Goal: Information Seeking & Learning: Check status

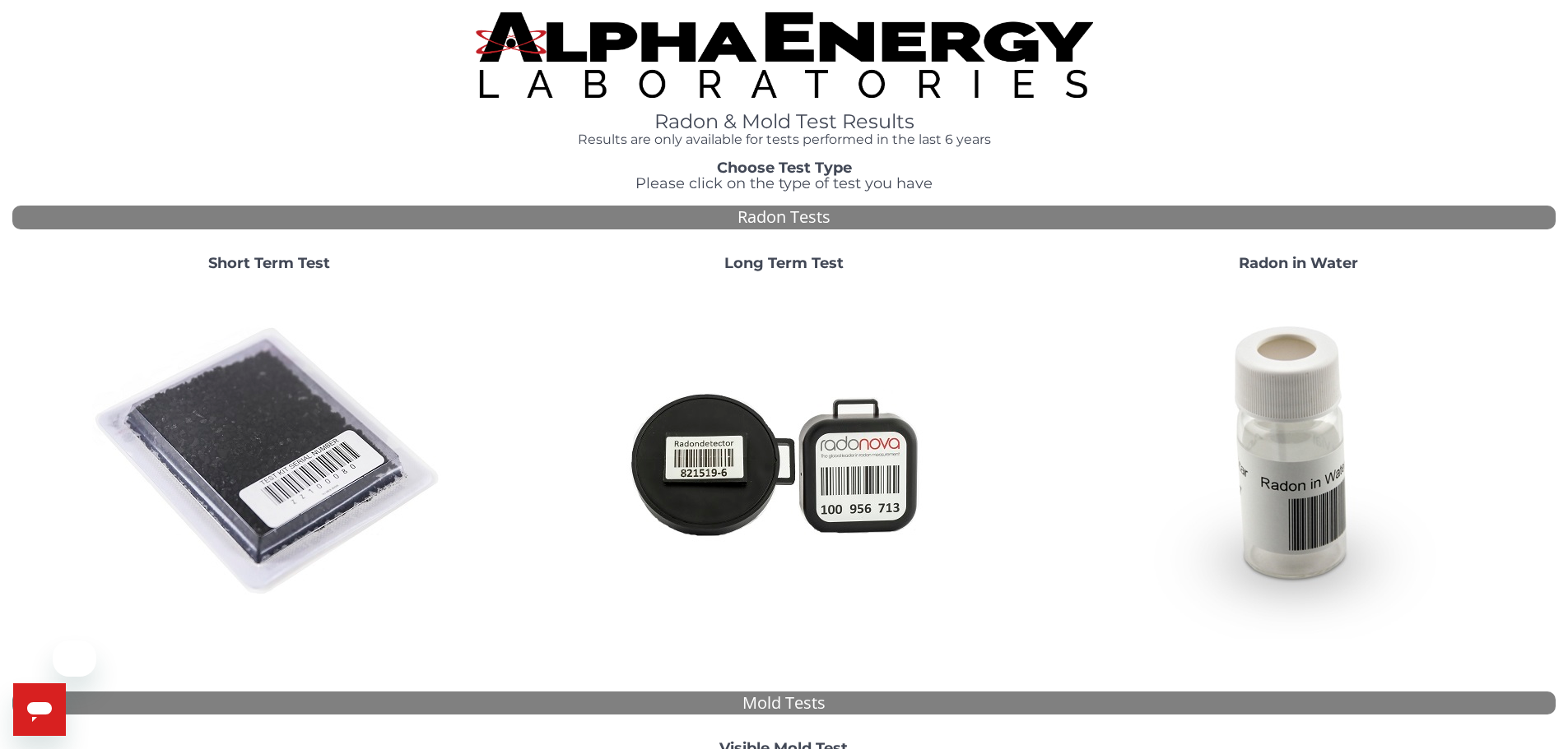
click at [338, 384] on img at bounding box center [268, 461] width 354 height 353
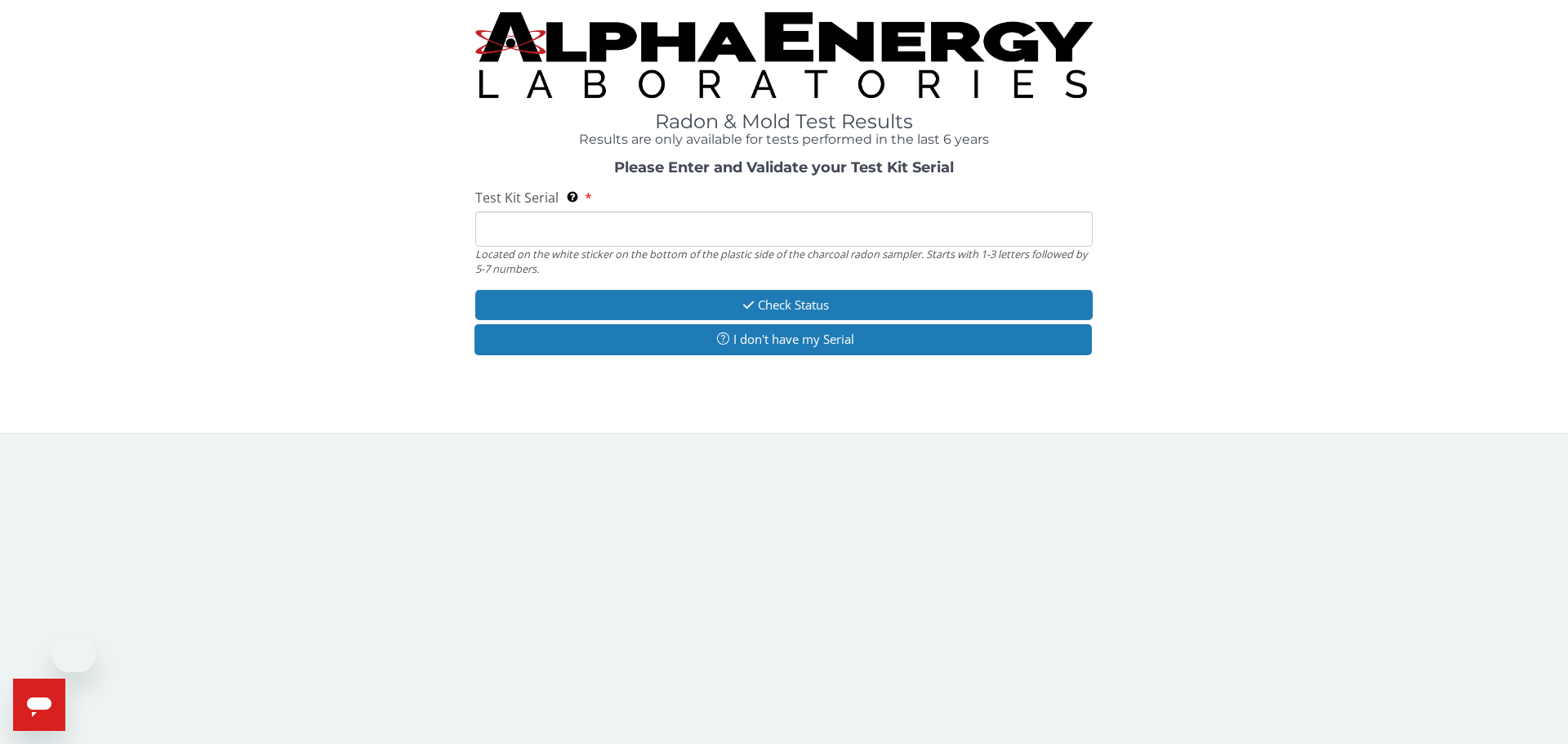
click at [513, 237] on input "Test Kit Serial Located on the white sticker on the bottom of the plastic side …" at bounding box center [784, 229] width 618 height 35
paste input "AA750981"
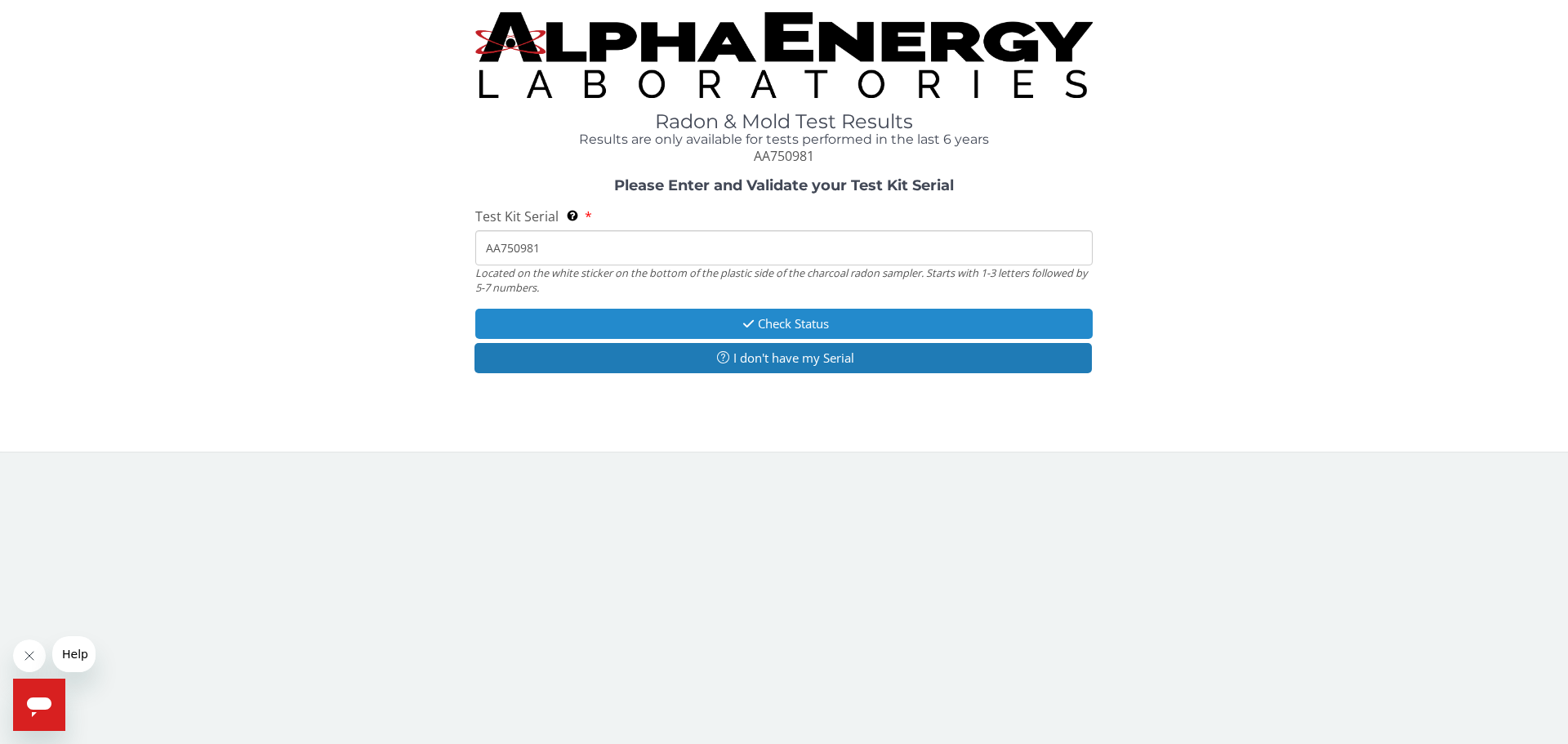
type input "AA750981"
click at [738, 315] on button "Check Status" at bounding box center [784, 324] width 618 height 30
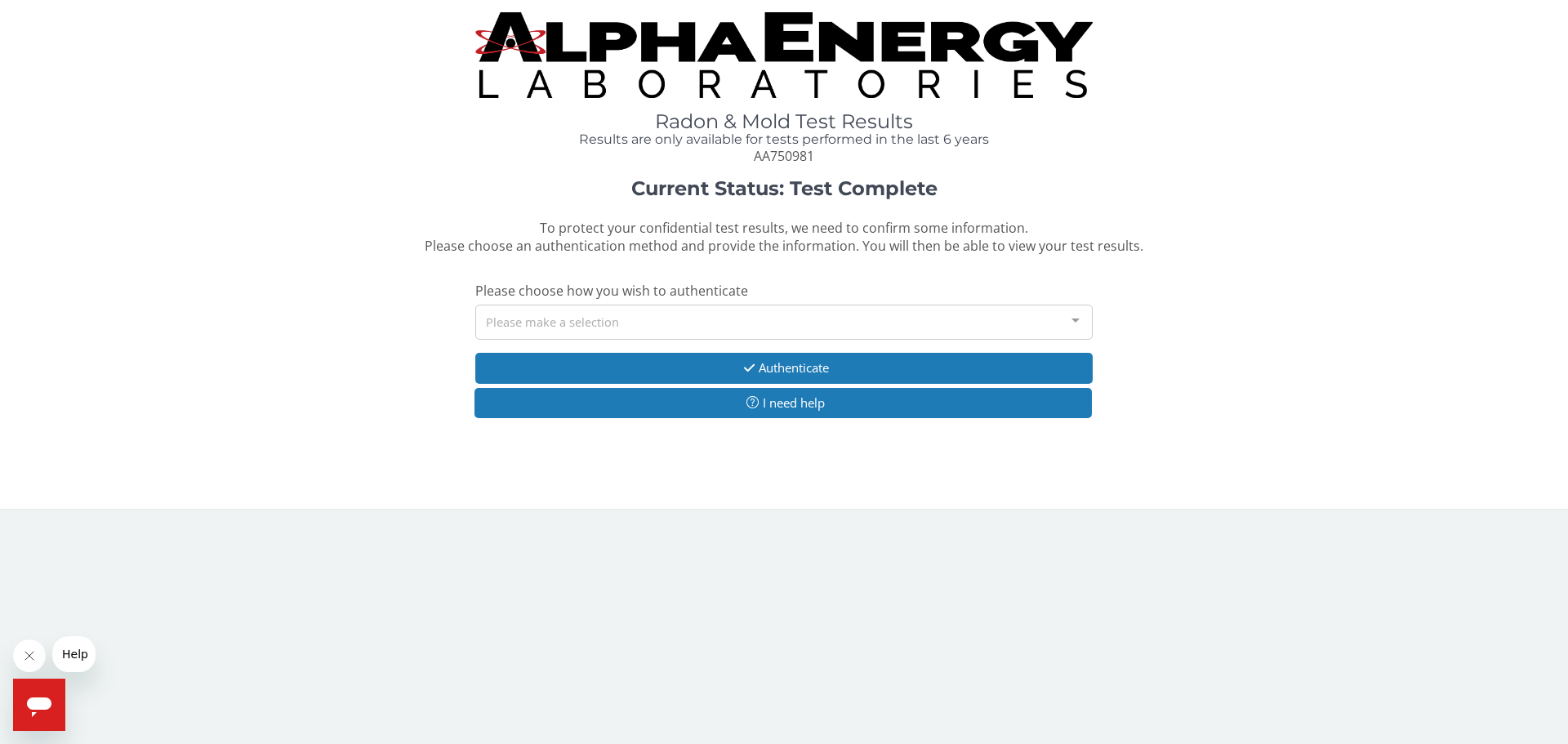
click at [637, 341] on div "Current Status: Test Complete To protect your confidential test results, we nee…" at bounding box center [784, 306] width 1544 height 257
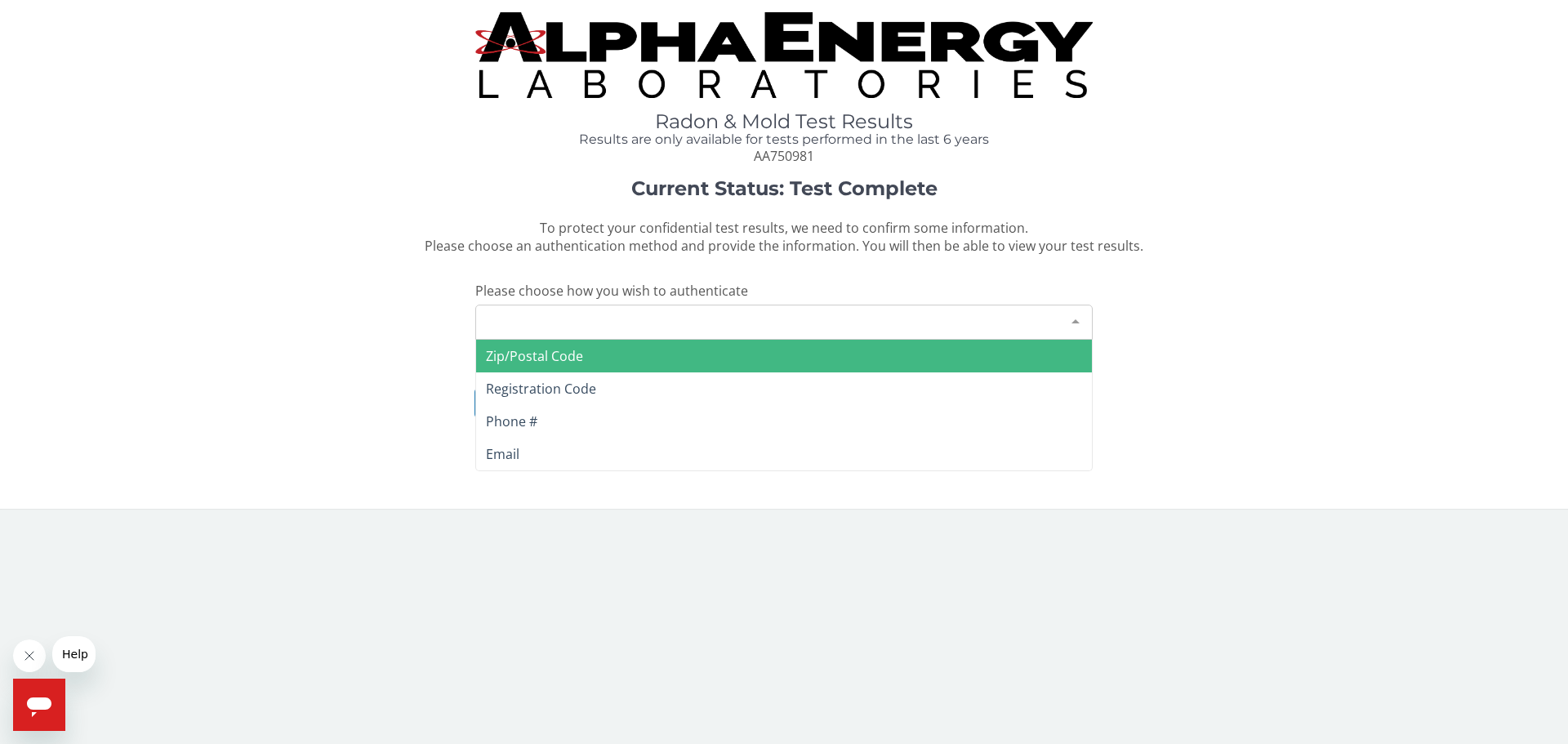
drag, startPoint x: 629, startPoint y: 322, endPoint x: 602, endPoint y: 371, distance: 55.9
click at [628, 322] on div "Please make a selection" at bounding box center [784, 322] width 618 height 35
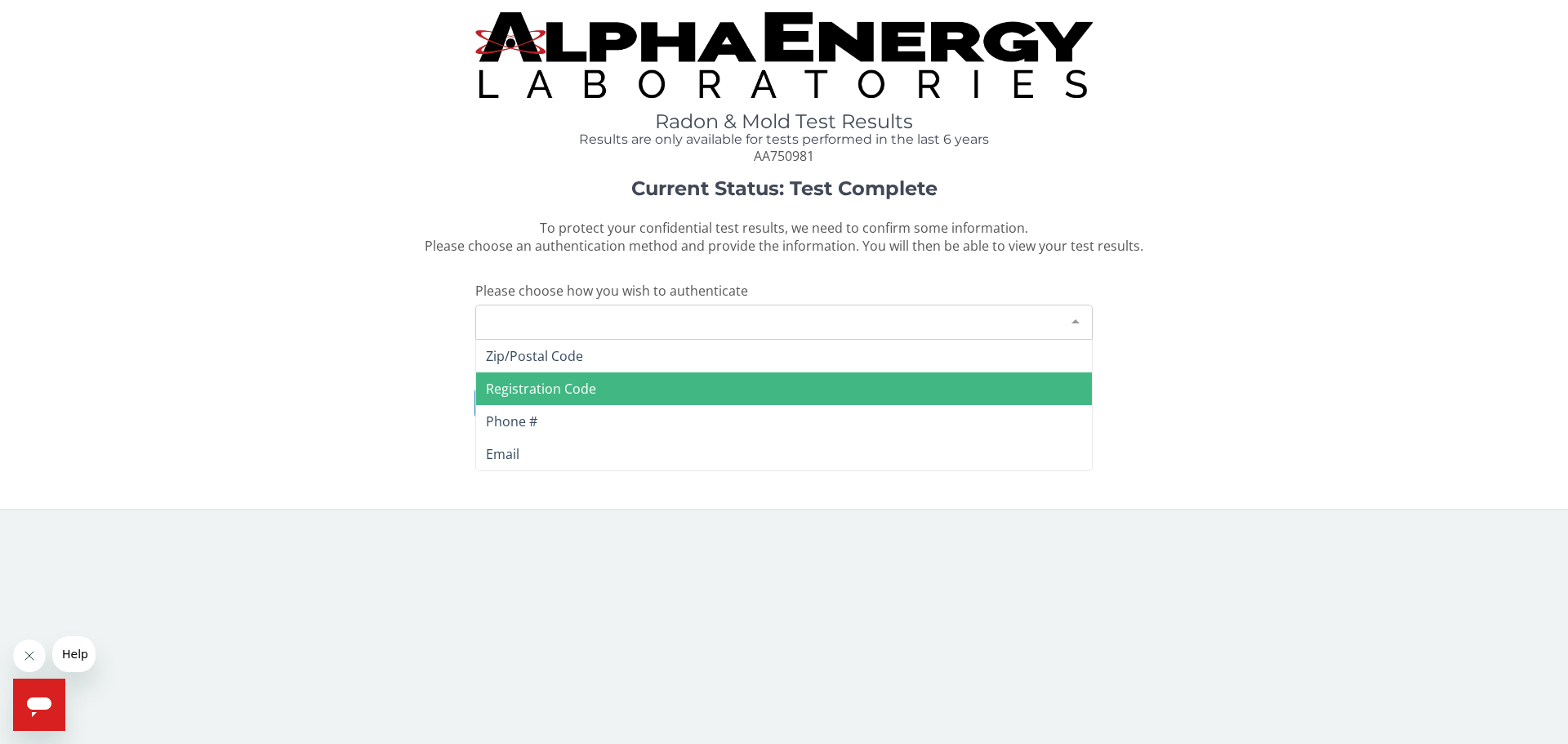
click at [580, 393] on span "Registration Code" at bounding box center [540, 389] width 110 height 18
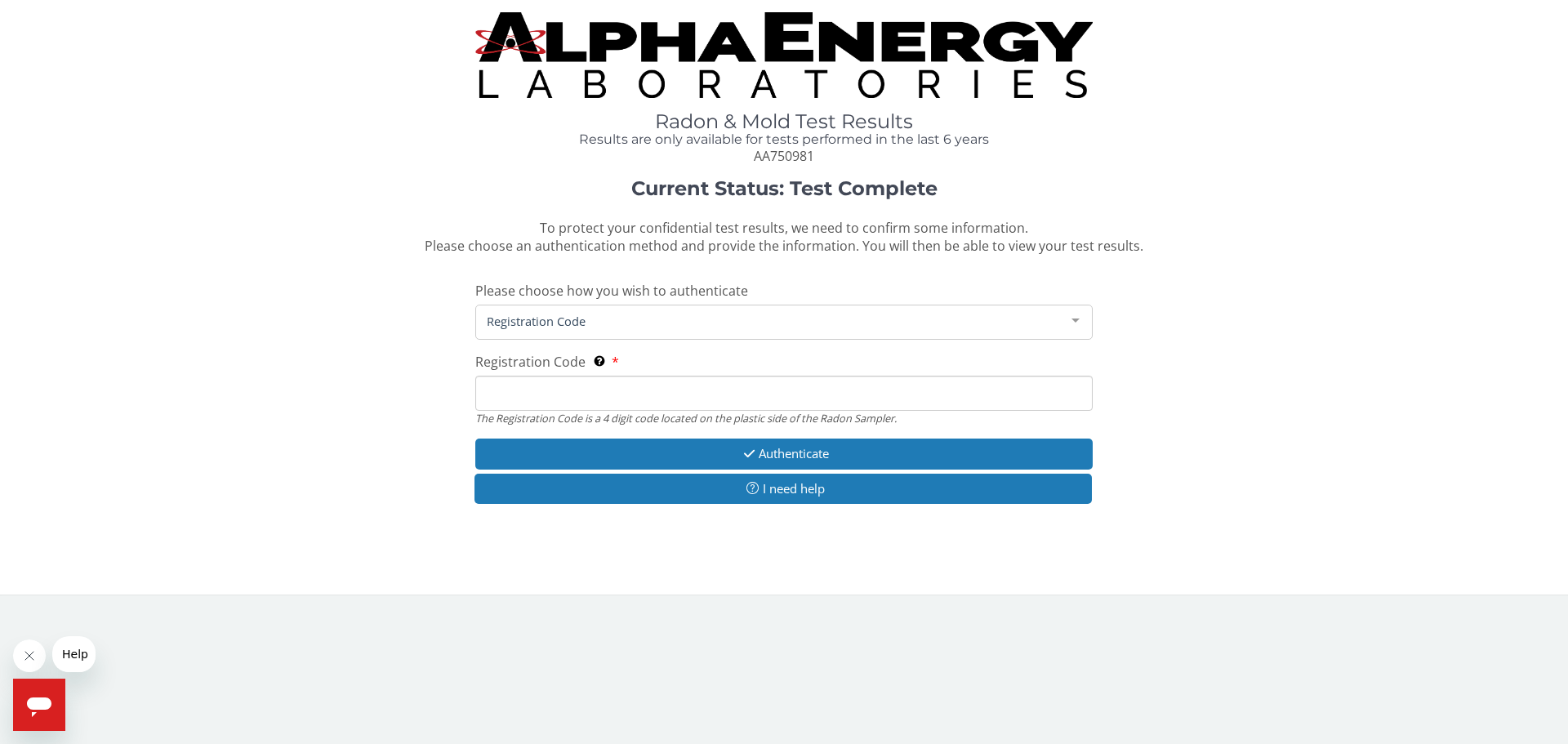
click at [563, 324] on span "Registration Code" at bounding box center [771, 321] width 577 height 18
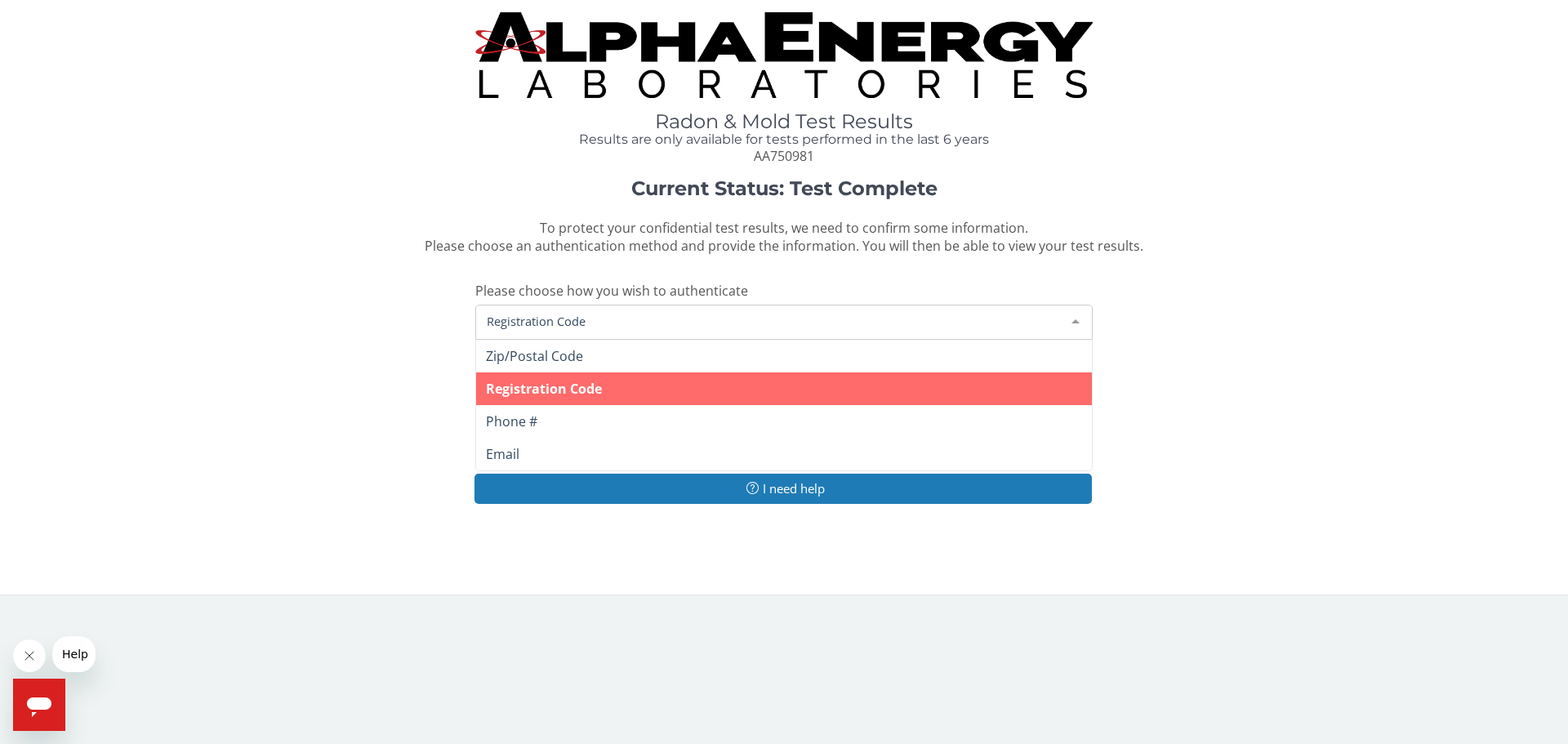
click at [563, 358] on span "Zip/Postal Code" at bounding box center [534, 356] width 97 height 18
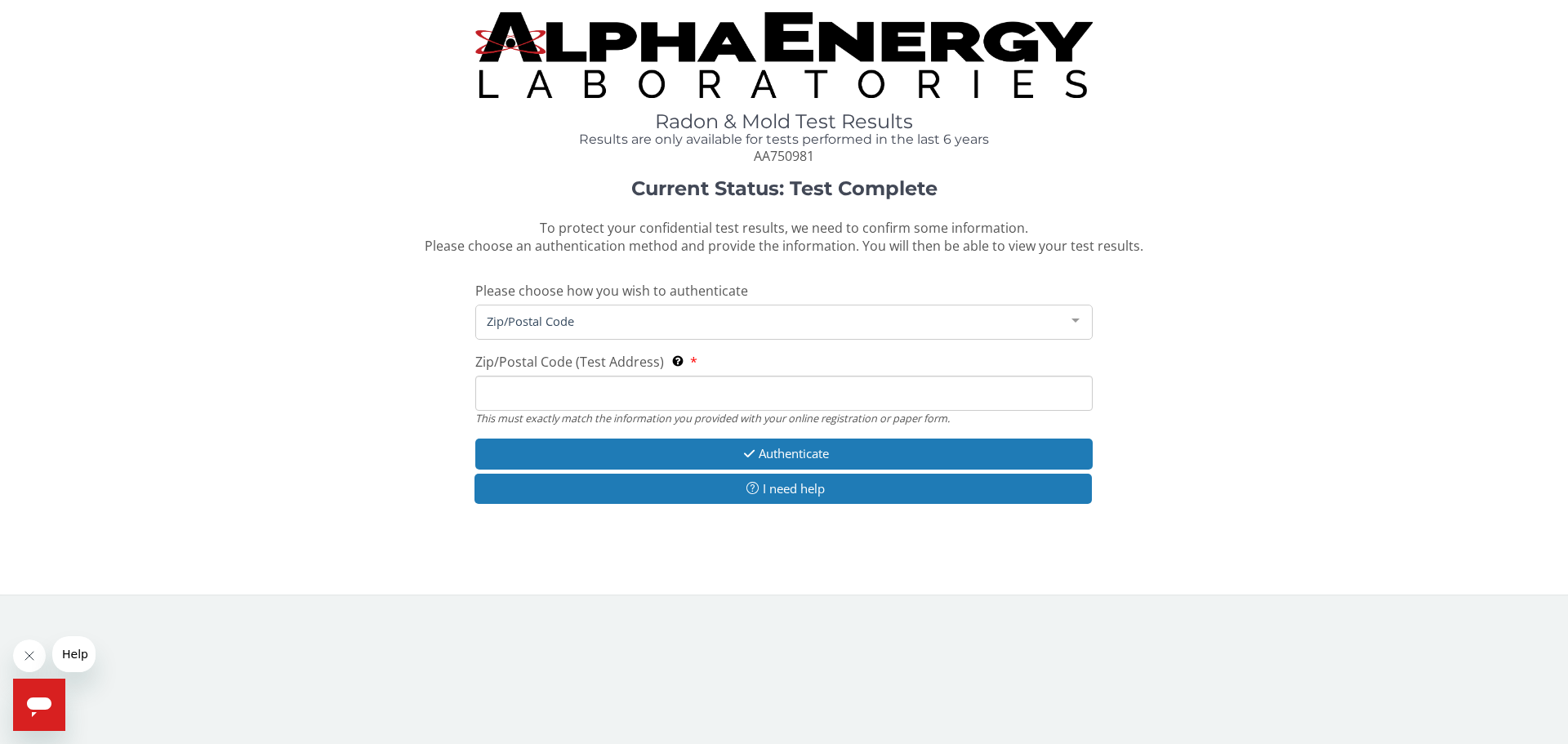
click at [558, 399] on input "Zip/Postal Code (Test Address) This must exactly match the information you prov…" at bounding box center [784, 393] width 618 height 35
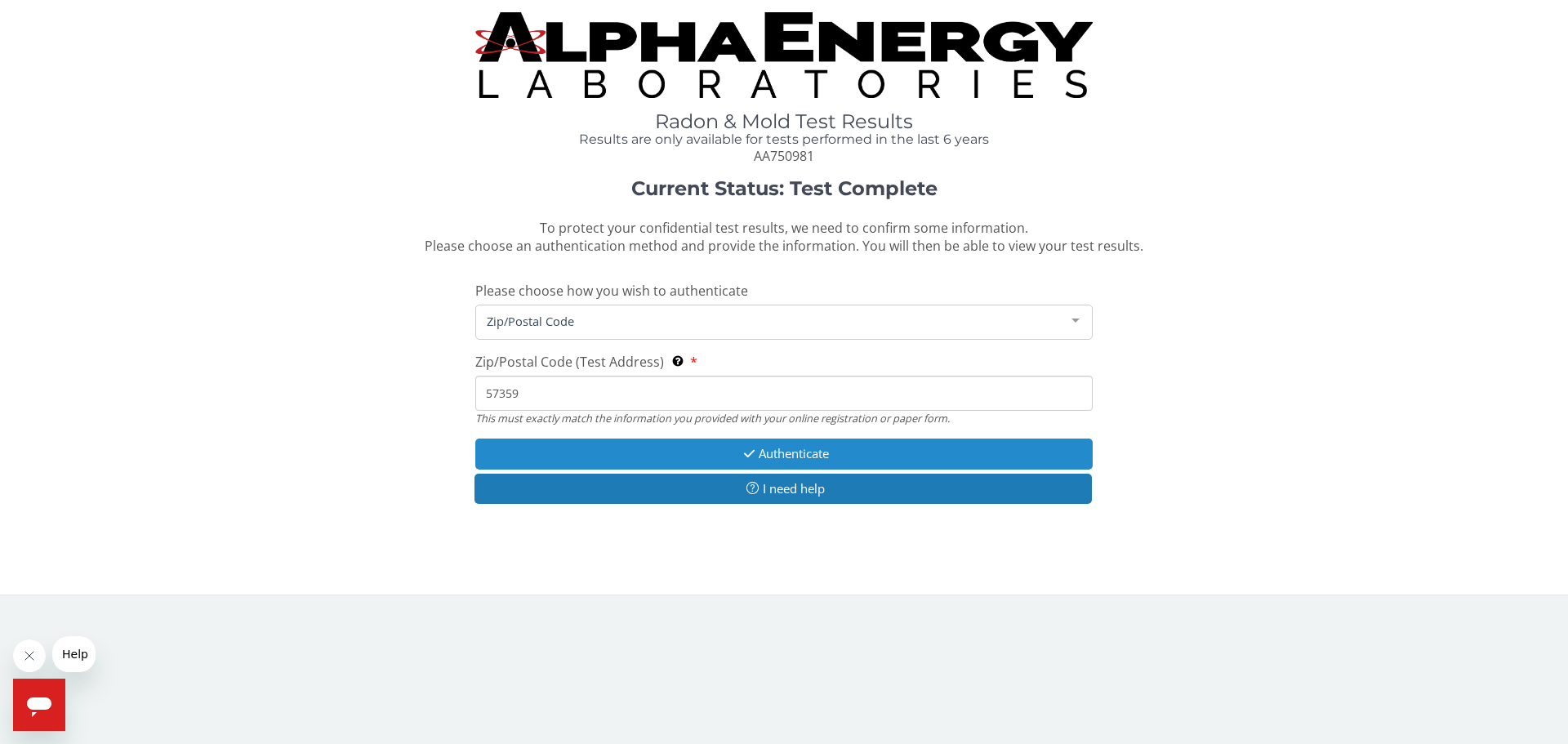
type input "57359"
click at [821, 455] on button "Authenticate" at bounding box center [784, 454] width 618 height 30
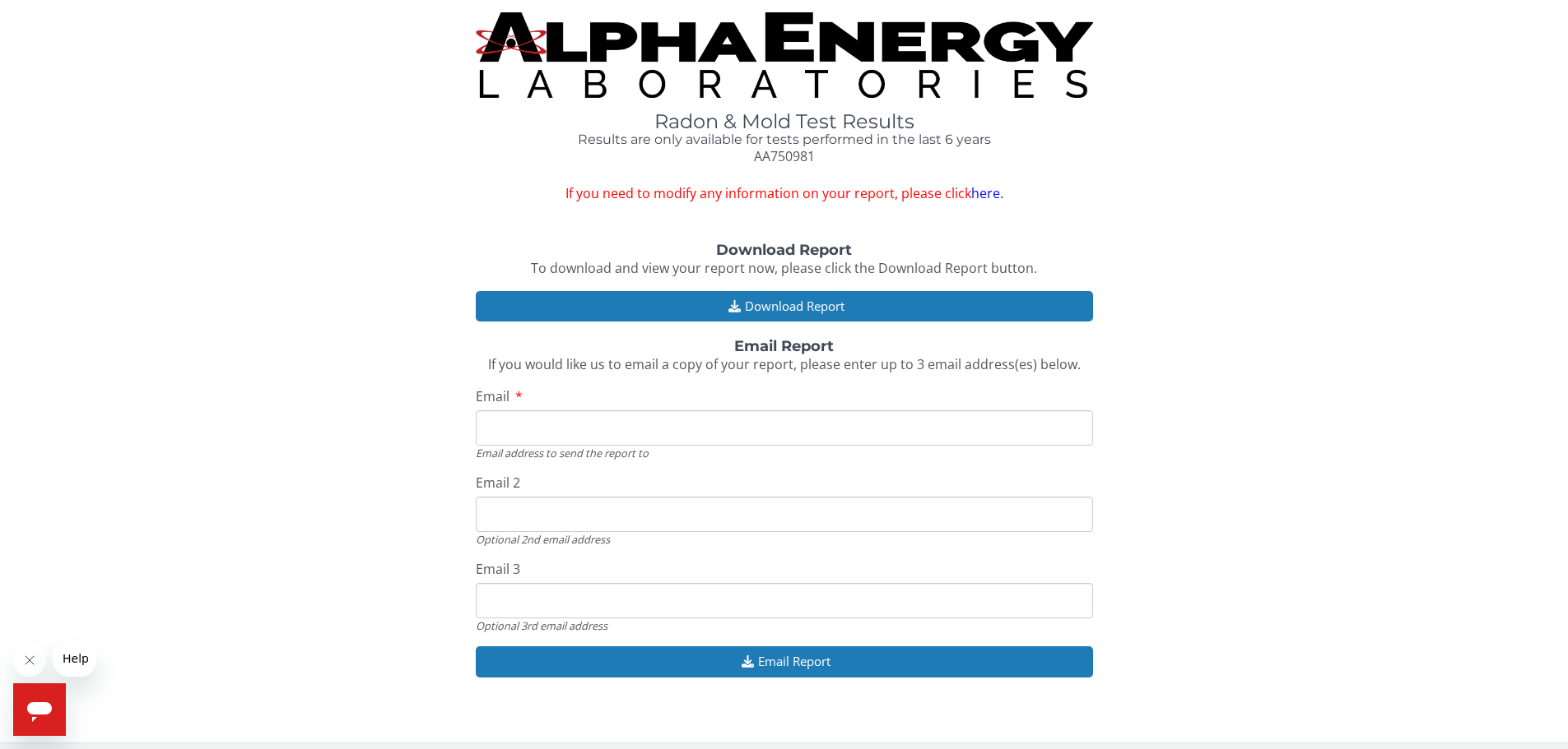
click at [994, 194] on link "here." at bounding box center [987, 193] width 32 height 18
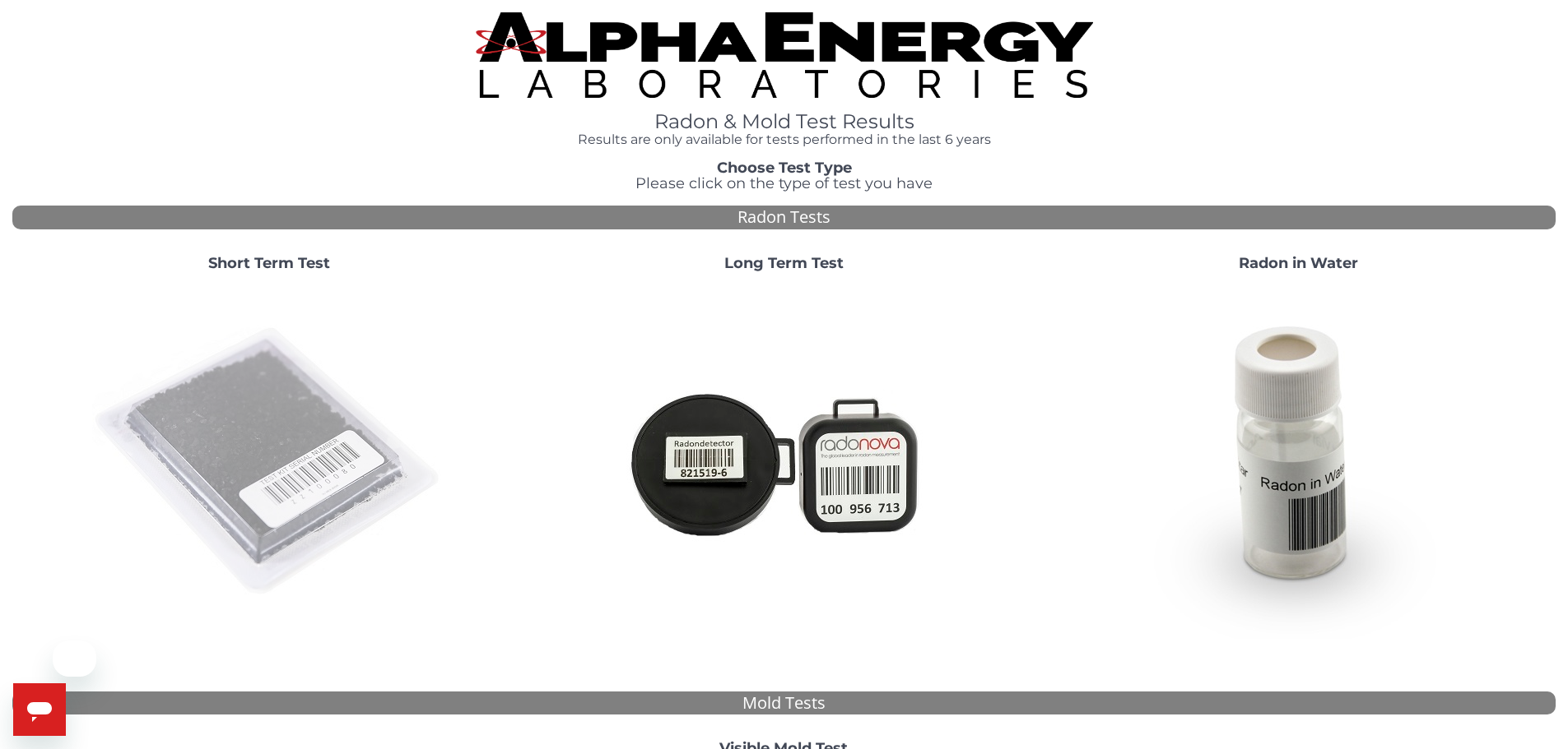
click at [287, 347] on img at bounding box center [268, 461] width 354 height 353
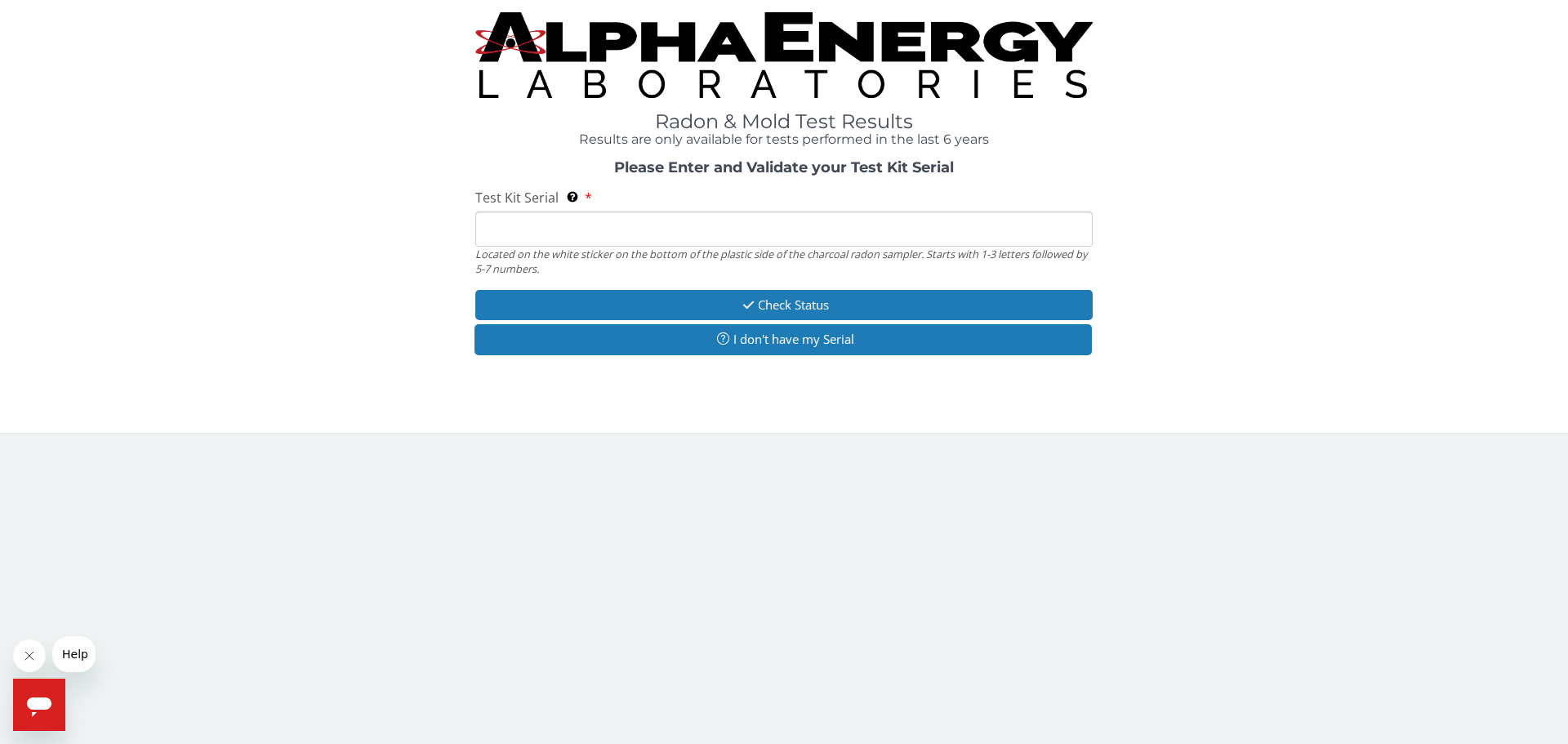
click at [521, 235] on input "Test Kit Serial Located on the white sticker on the bottom of the plastic side …" at bounding box center [784, 229] width 618 height 35
paste input "AA750974"
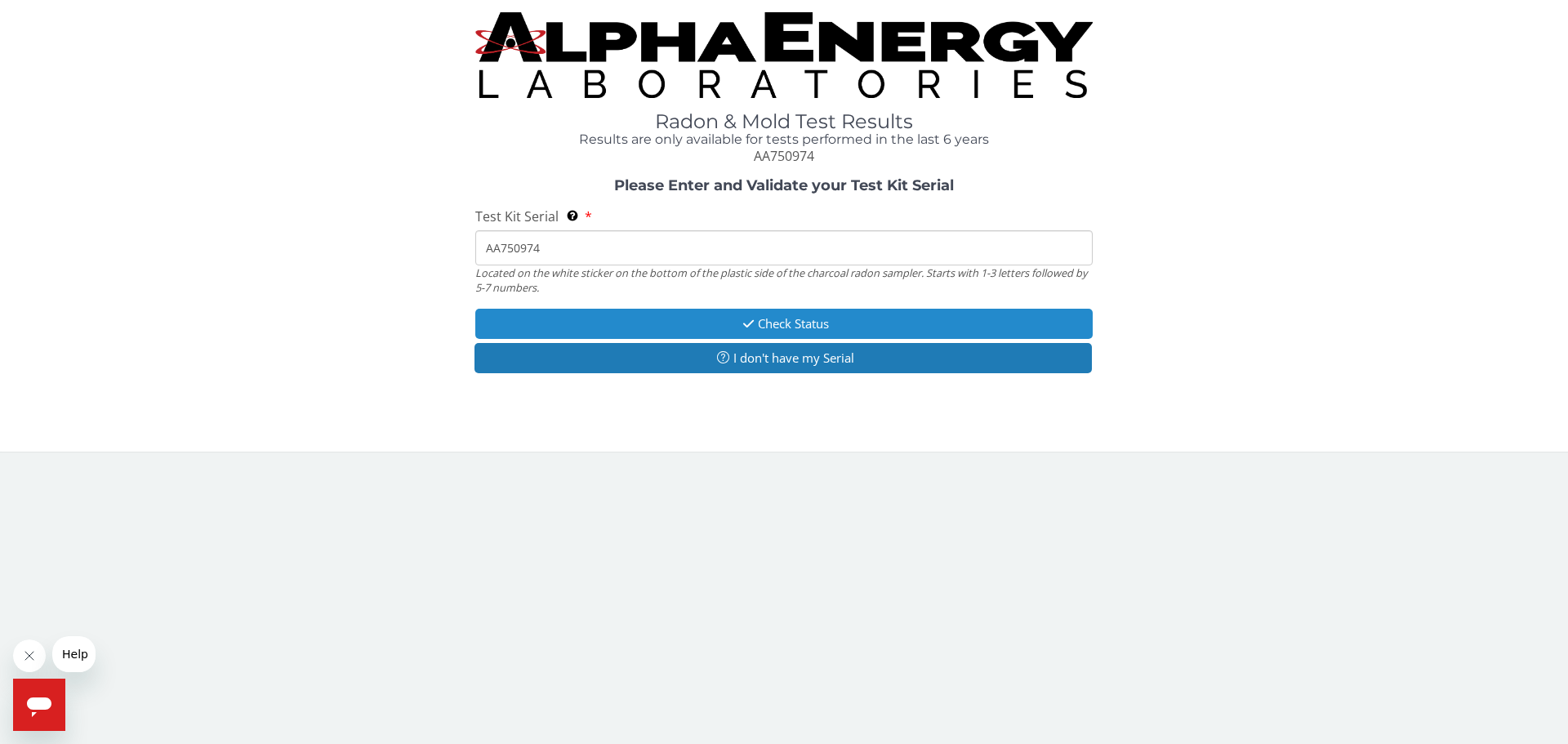
type input "AA750974"
click at [726, 323] on button "Check Status" at bounding box center [784, 324] width 618 height 30
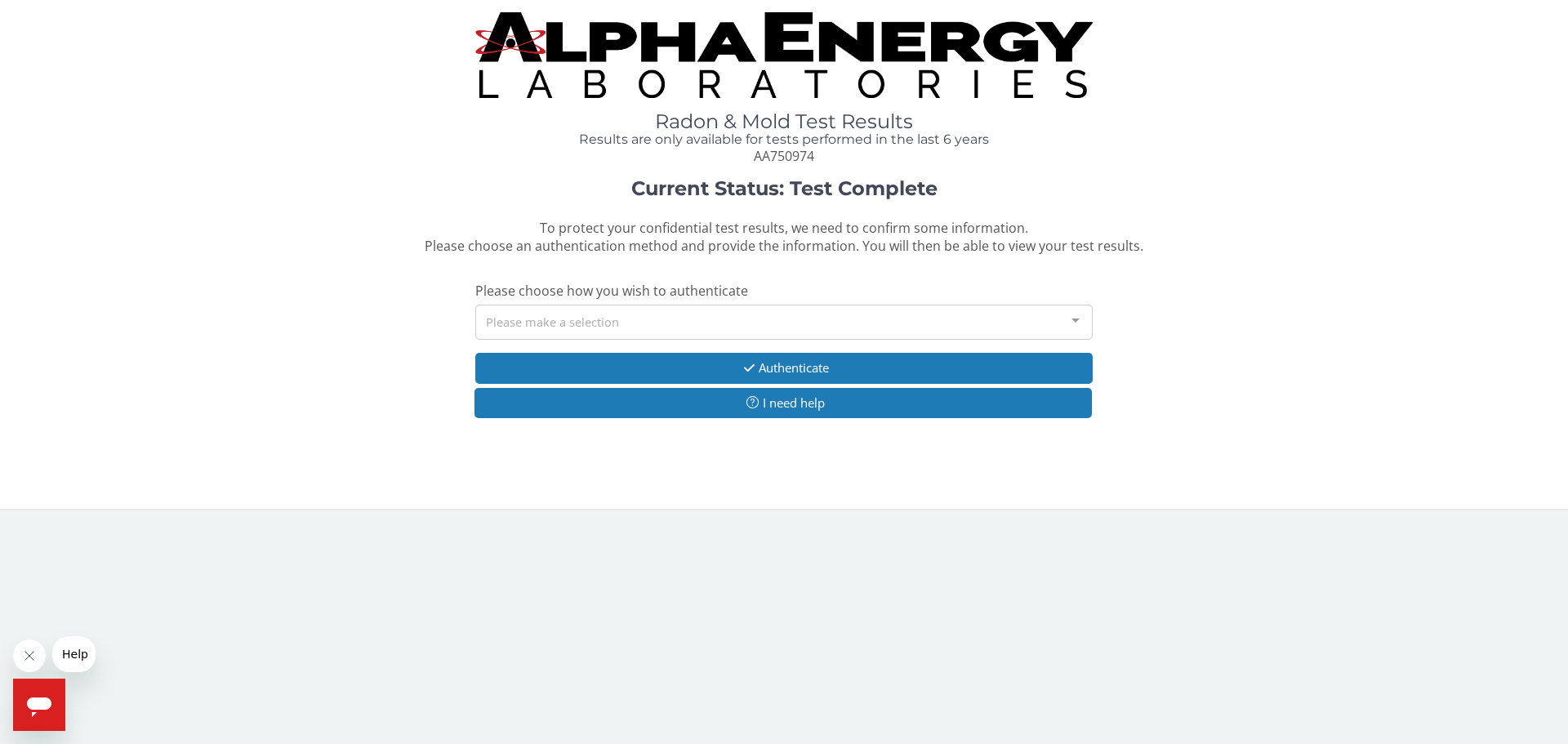
click at [638, 322] on div "Please make a selection" at bounding box center [784, 322] width 618 height 35
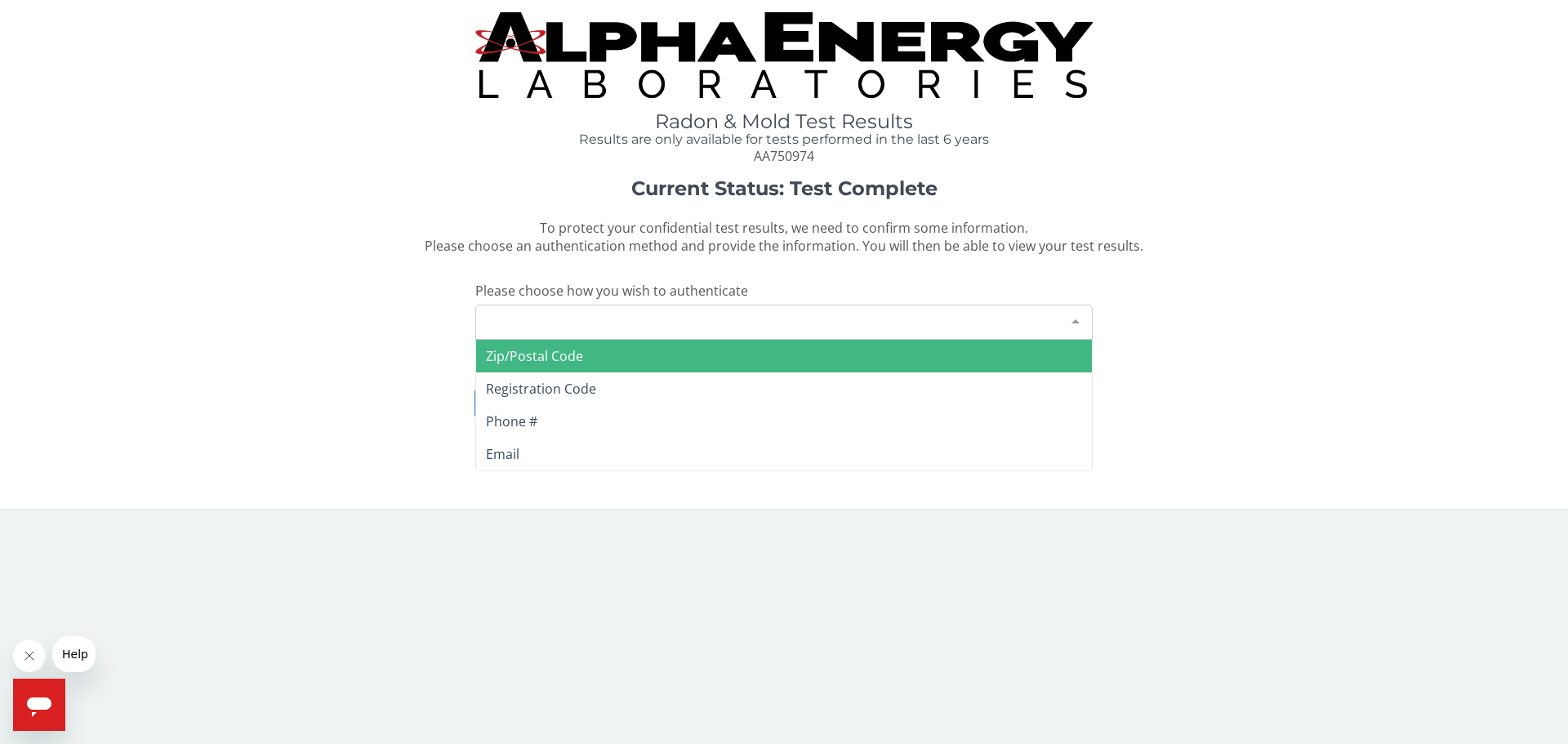
click at [608, 355] on span "Zip/Postal Code" at bounding box center [784, 356] width 616 height 33
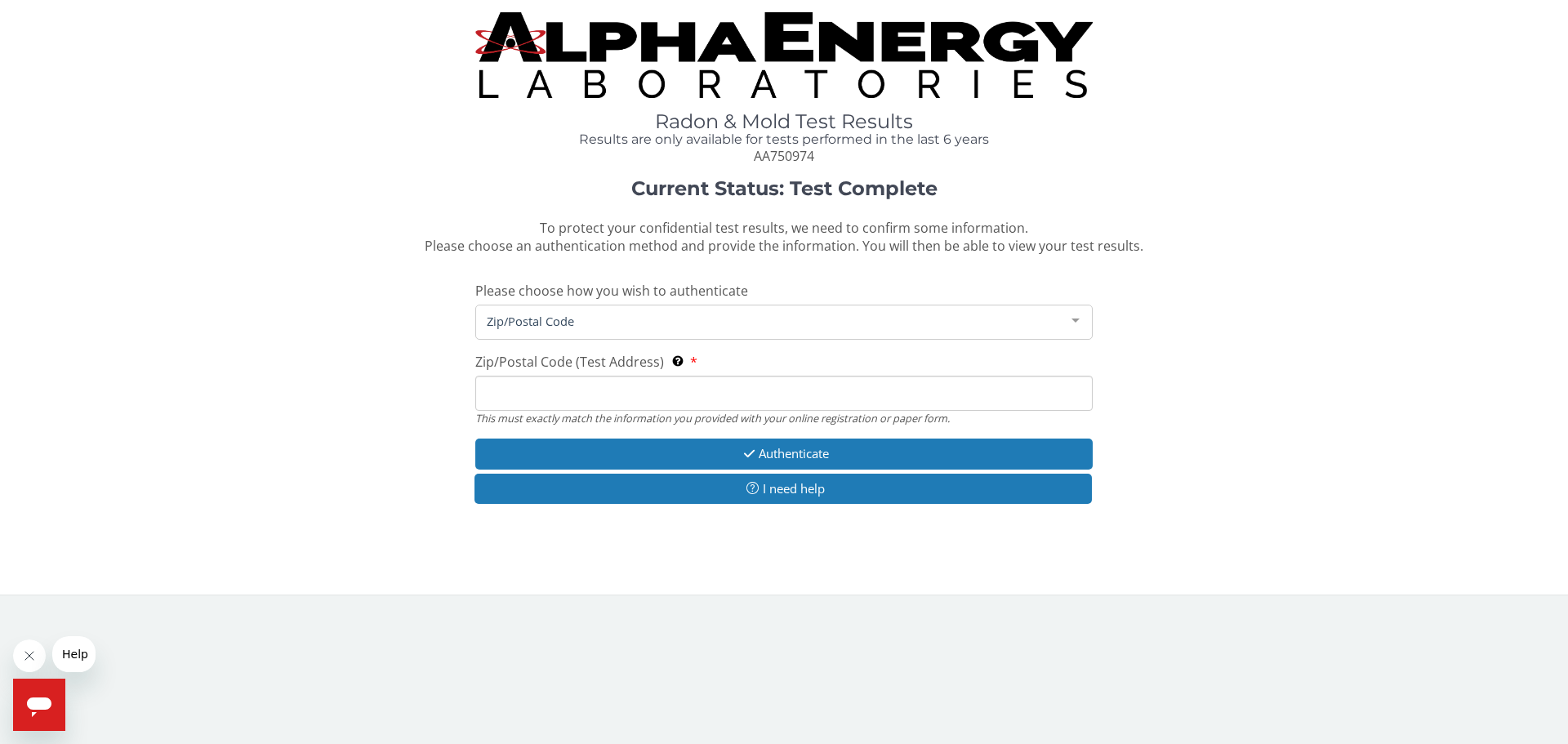
click at [696, 392] on input "Zip/Postal Code (Test Address) This must exactly match the information you prov…" at bounding box center [784, 393] width 618 height 35
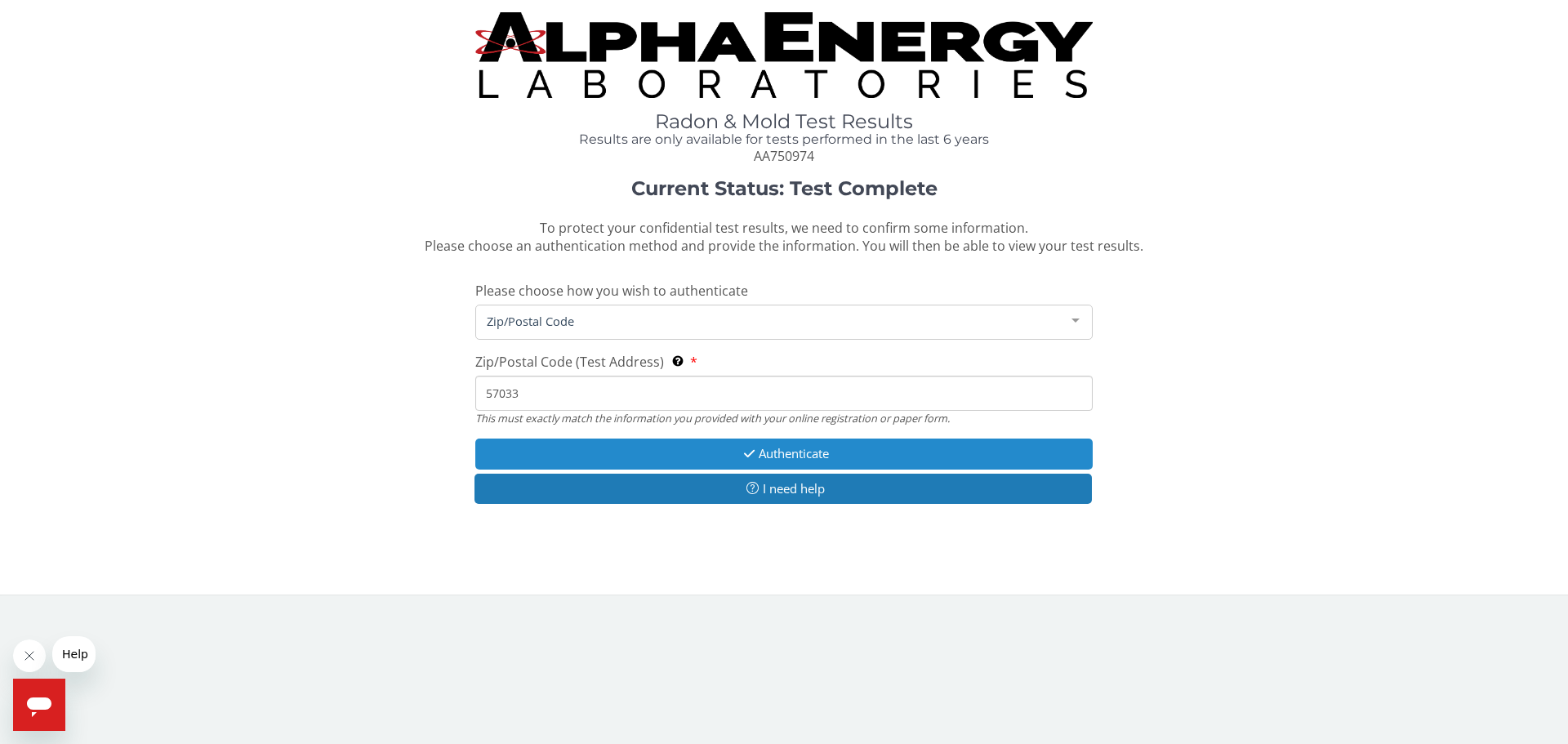
type input "57033"
click at [771, 452] on button "Authenticate" at bounding box center [784, 454] width 618 height 30
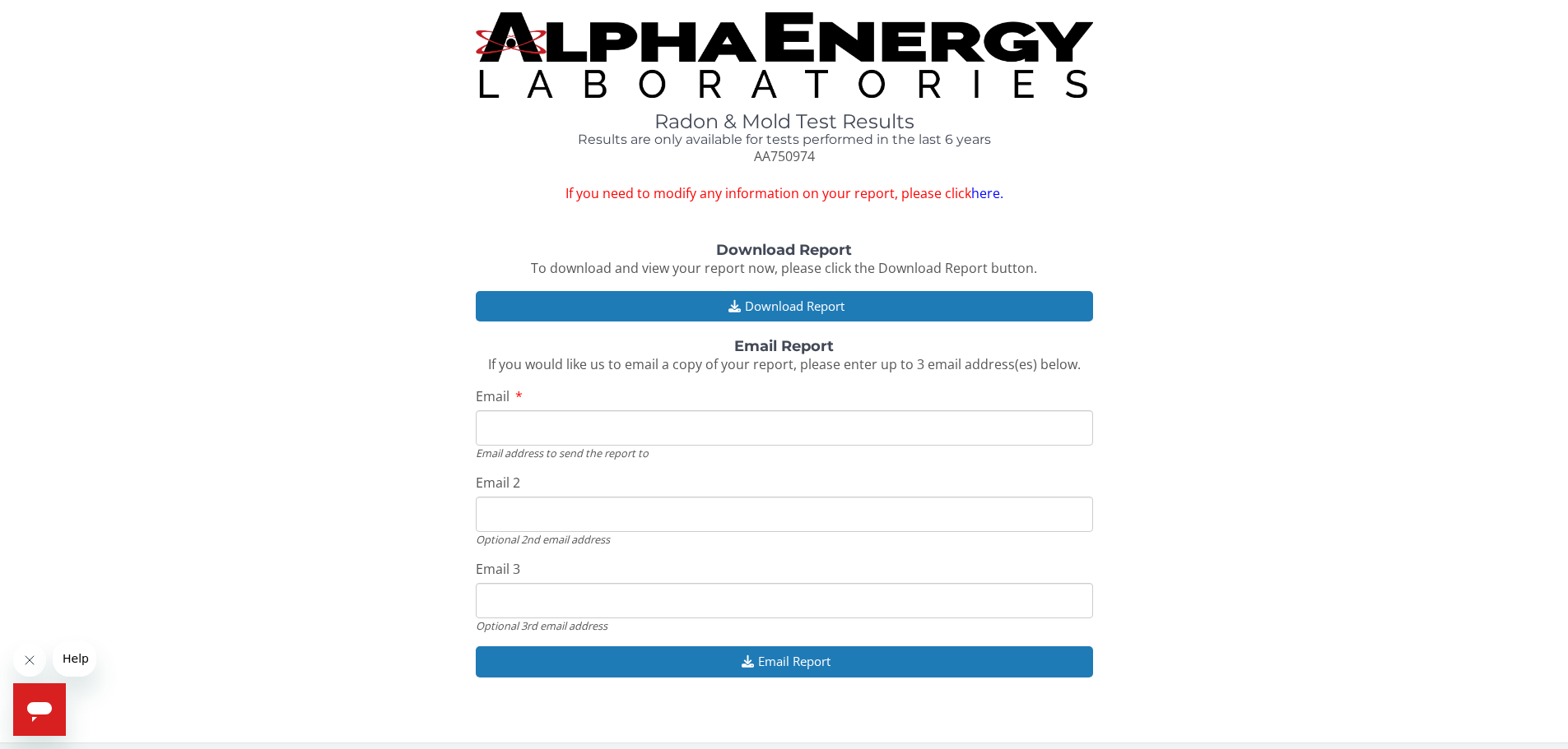
click at [987, 189] on link "here." at bounding box center [987, 193] width 32 height 18
